Goal: Task Accomplishment & Management: Manage account settings

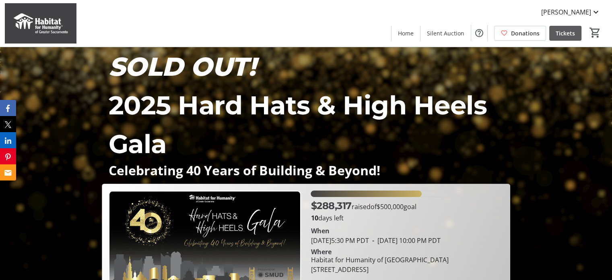
click at [567, 35] on span "Tickets" at bounding box center [564, 33] width 19 height 8
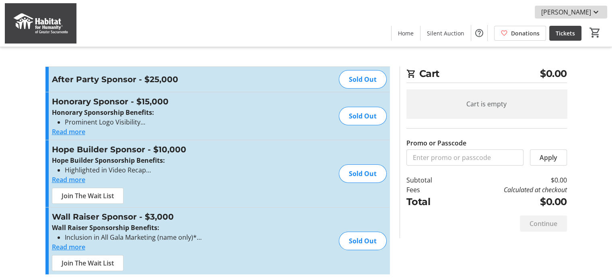
click at [591, 12] on mat-icon at bounding box center [596, 12] width 10 height 10
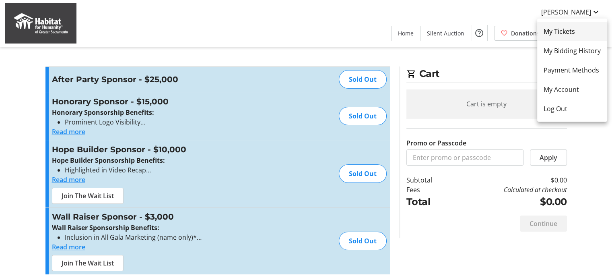
click at [572, 35] on span "My Tickets" at bounding box center [571, 32] width 57 height 10
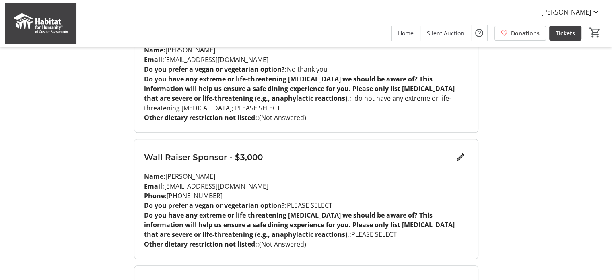
scroll to position [697, 0]
click at [459, 152] on mat-icon "Edit" at bounding box center [460, 157] width 10 height 10
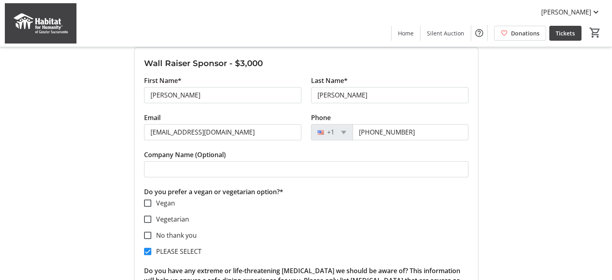
scroll to position [804, 0]
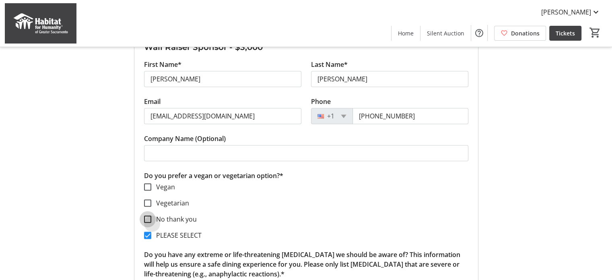
click at [148, 215] on input "No thank you" at bounding box center [147, 218] width 7 height 7
checkbox input "true"
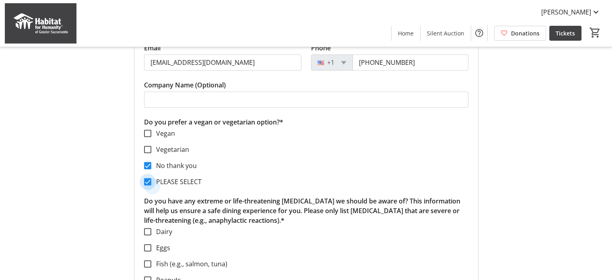
click at [150, 178] on input "PLEASE SELECT" at bounding box center [147, 181] width 7 height 7
checkbox input "false"
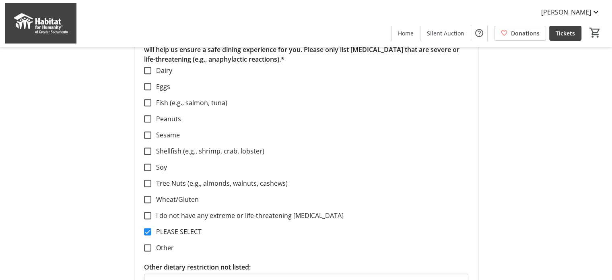
scroll to position [1072, 0]
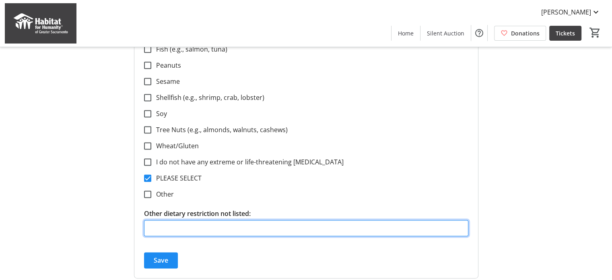
click at [278, 220] on input "Other dietary restriction not listed:" at bounding box center [306, 228] width 324 height 16
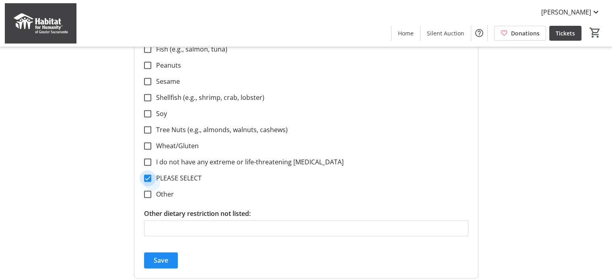
click at [145, 174] on input "PLEASE SELECT" at bounding box center [147, 177] width 7 height 7
checkbox input "false"
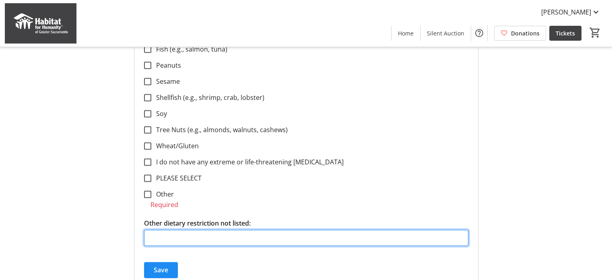
click at [181, 218] on tr-form-field "Other dietary restriction not listed:" at bounding box center [306, 236] width 324 height 37
type input "none"
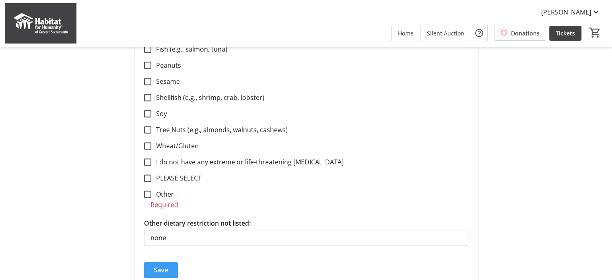
click at [163, 265] on span "Save" at bounding box center [161, 270] width 14 height 10
click at [160, 265] on span "Save" at bounding box center [161, 270] width 14 height 10
click at [145, 190] on input "Other" at bounding box center [147, 193] width 7 height 7
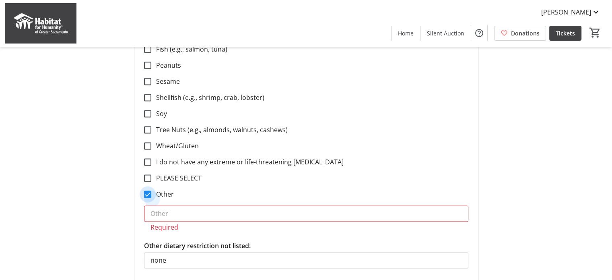
click at [148, 190] on input "Other" at bounding box center [147, 193] width 7 height 7
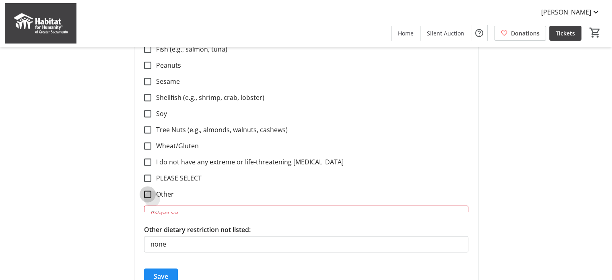
checkbox input "false"
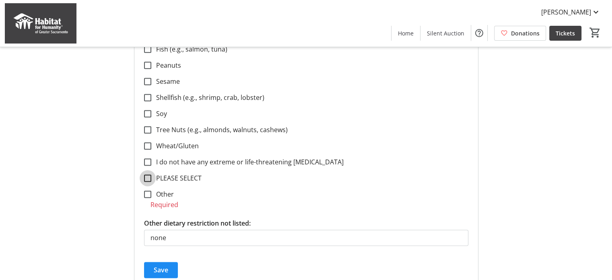
click at [148, 174] on input "PLEASE SELECT" at bounding box center [147, 177] width 7 height 7
checkbox input "true"
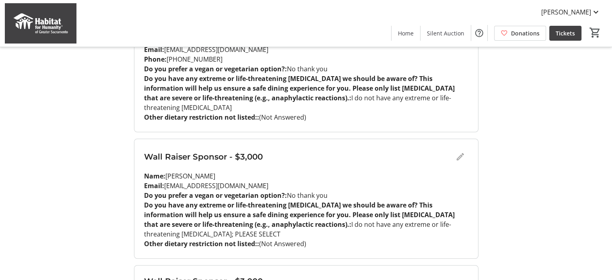
scroll to position [584, 0]
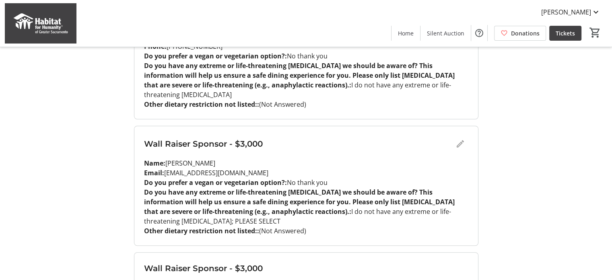
click at [459, 136] on div "Wall Raiser Sponsor - $3,000" at bounding box center [306, 144] width 324 height 16
click at [457, 136] on div "Wall Raiser Sponsor - $3,000" at bounding box center [306, 144] width 324 height 16
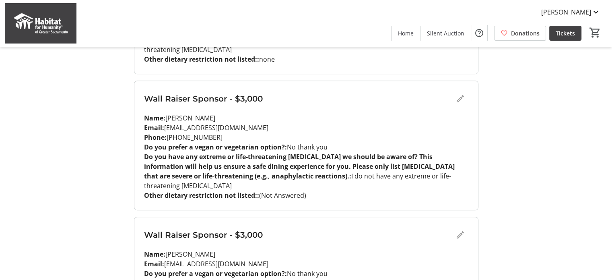
scroll to position [476, 0]
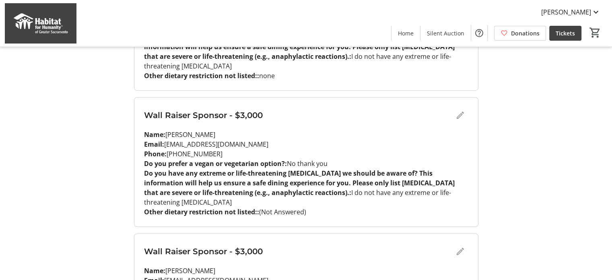
click at [457, 107] on div "Wall Raiser Sponsor - $3,000" at bounding box center [306, 115] width 324 height 16
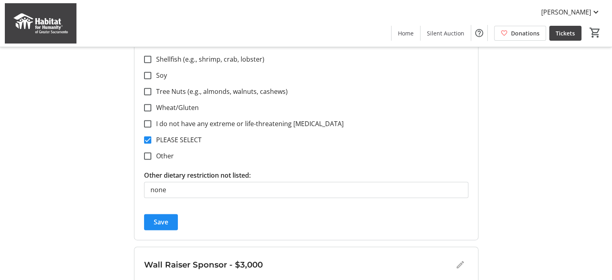
scroll to position [1120, 0]
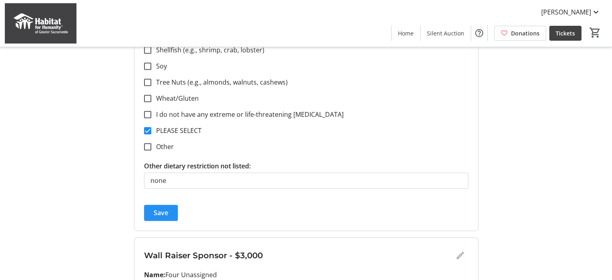
click at [161, 208] on span "Save" at bounding box center [161, 213] width 14 height 10
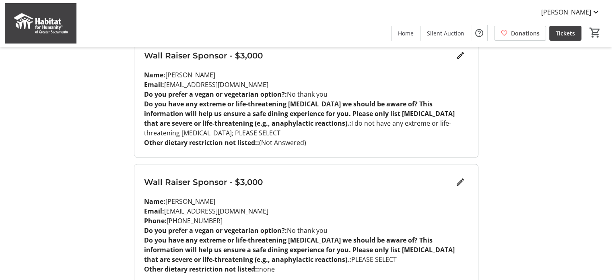
scroll to position [618, 0]
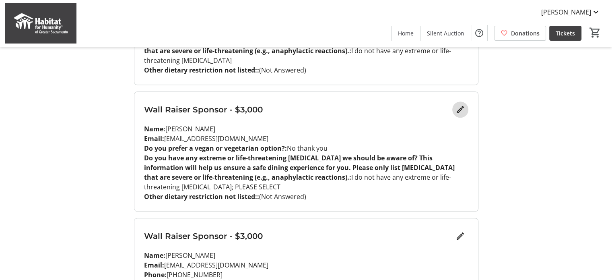
click at [457, 105] on mat-icon "Edit" at bounding box center [460, 110] width 10 height 10
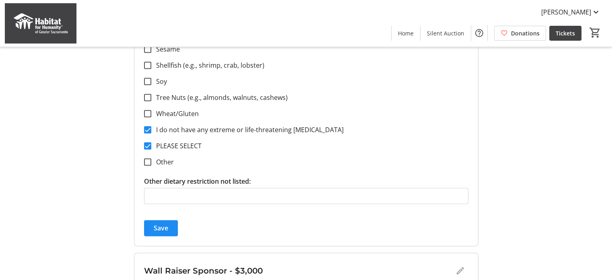
scroll to position [993, 0]
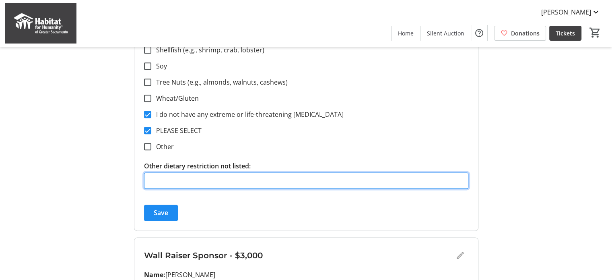
click at [284, 172] on input "Other dietary restriction not listed:" at bounding box center [306, 180] width 324 height 16
type input "none"
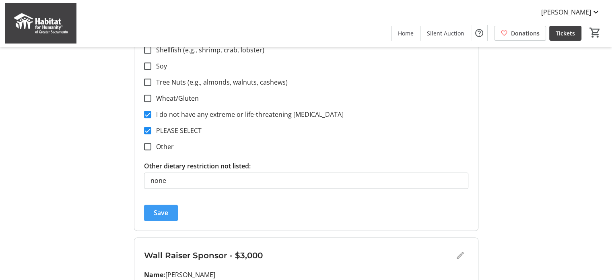
click at [160, 208] on span "Save" at bounding box center [161, 213] width 14 height 10
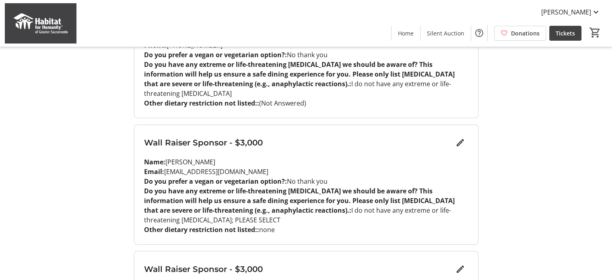
scroll to position [564, 0]
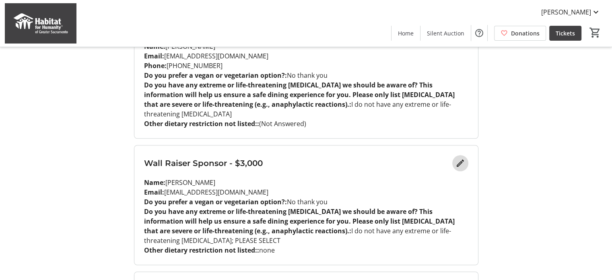
click at [459, 158] on mat-icon "Edit" at bounding box center [460, 163] width 10 height 10
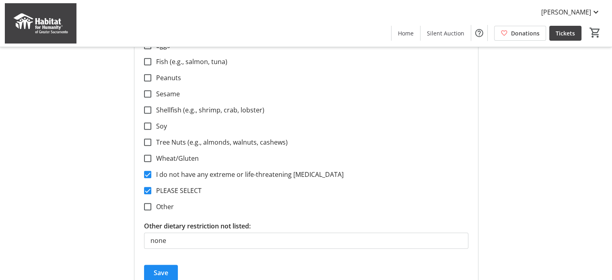
scroll to position [993, 0]
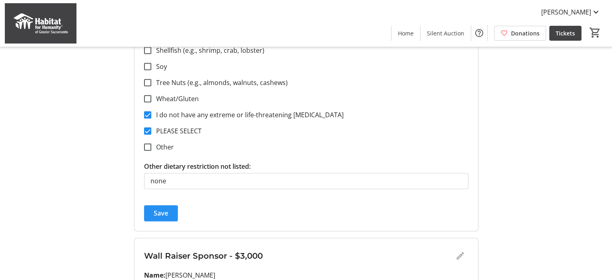
click at [160, 208] on span "Save" at bounding box center [161, 213] width 14 height 10
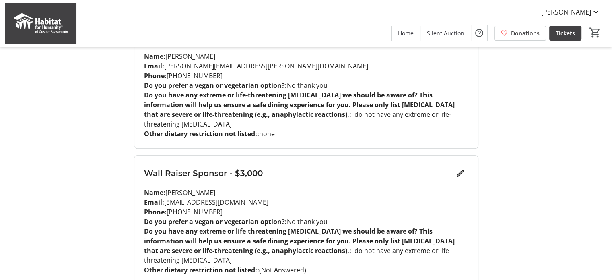
scroll to position [403, 0]
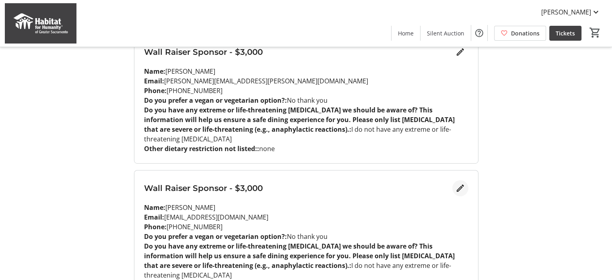
click at [461, 180] on span "Edit" at bounding box center [460, 188] width 16 height 16
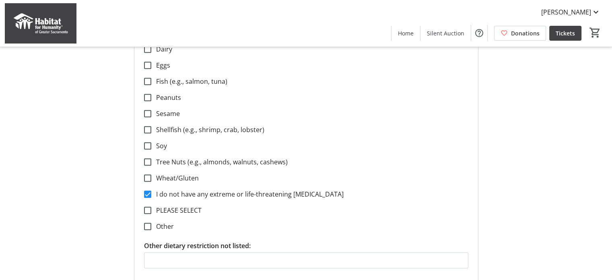
scroll to position [779, 0]
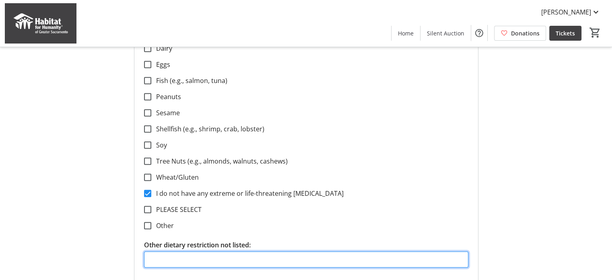
click at [263, 251] on input "Other dietary restriction not listed:" at bounding box center [306, 259] width 324 height 16
type input "none"
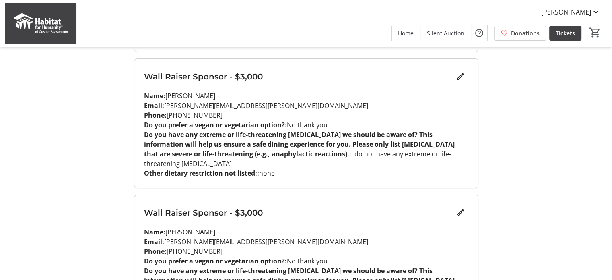
scroll to position [243, 0]
click at [593, 9] on mat-icon at bounding box center [596, 12] width 10 height 10
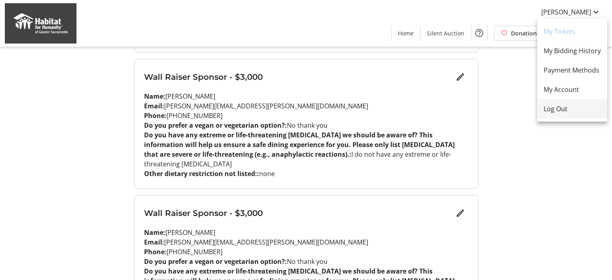
click at [561, 105] on span "Log Out" at bounding box center [571, 109] width 57 height 10
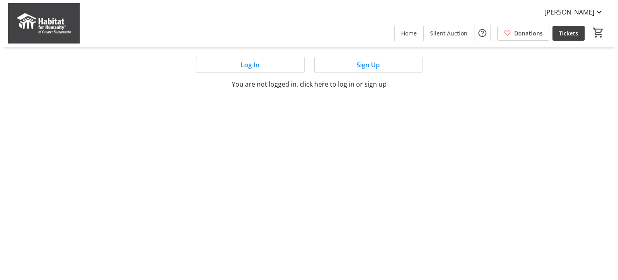
scroll to position [0, 0]
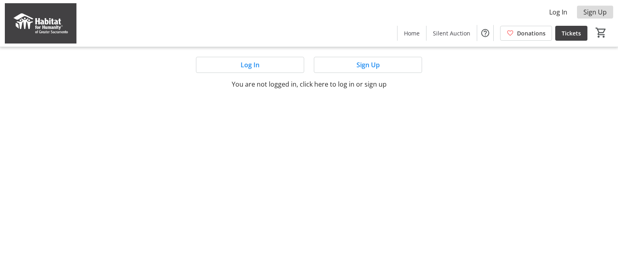
click at [592, 11] on span "Sign Up" at bounding box center [594, 12] width 23 height 10
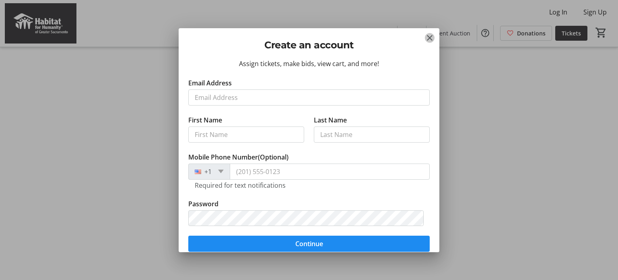
click at [430, 35] on mat-icon "Close" at bounding box center [430, 38] width 10 height 10
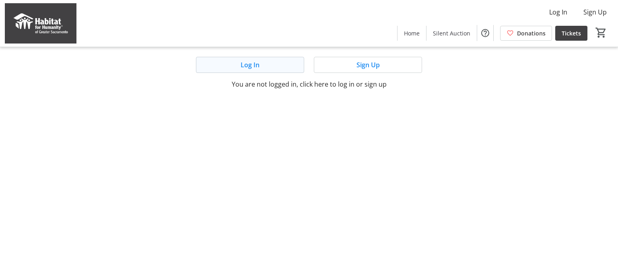
click at [268, 63] on span at bounding box center [249, 64] width 107 height 19
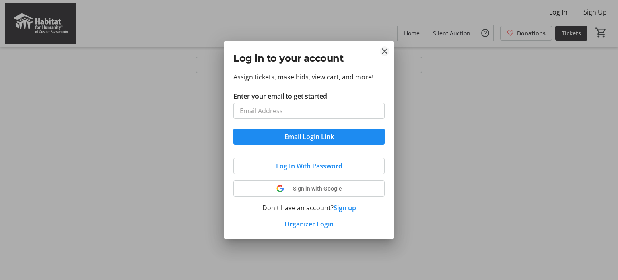
click at [0, 0] on tr-donor-auth-dialog-ui "Log in to your account Assign tickets, make bids, view cart, and more! Enter yo…" at bounding box center [0, 0] width 0 height 0
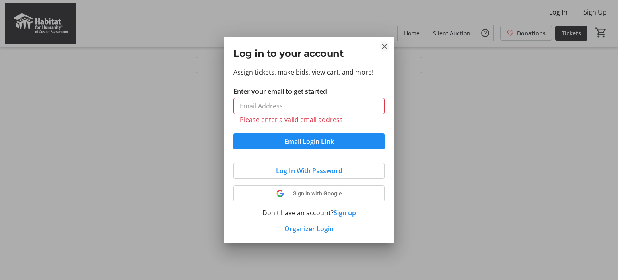
click at [383, 43] on mat-icon "Close" at bounding box center [385, 46] width 10 height 10
